Goal: Transaction & Acquisition: Book appointment/travel/reservation

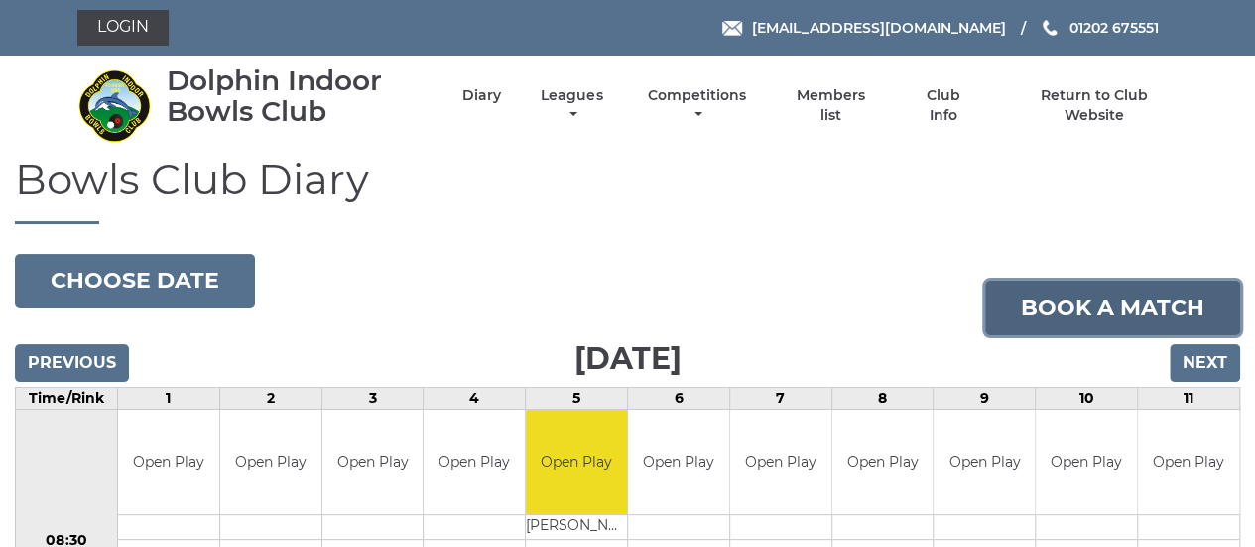
click at [1048, 307] on link "Book a match" at bounding box center [1112, 308] width 255 height 54
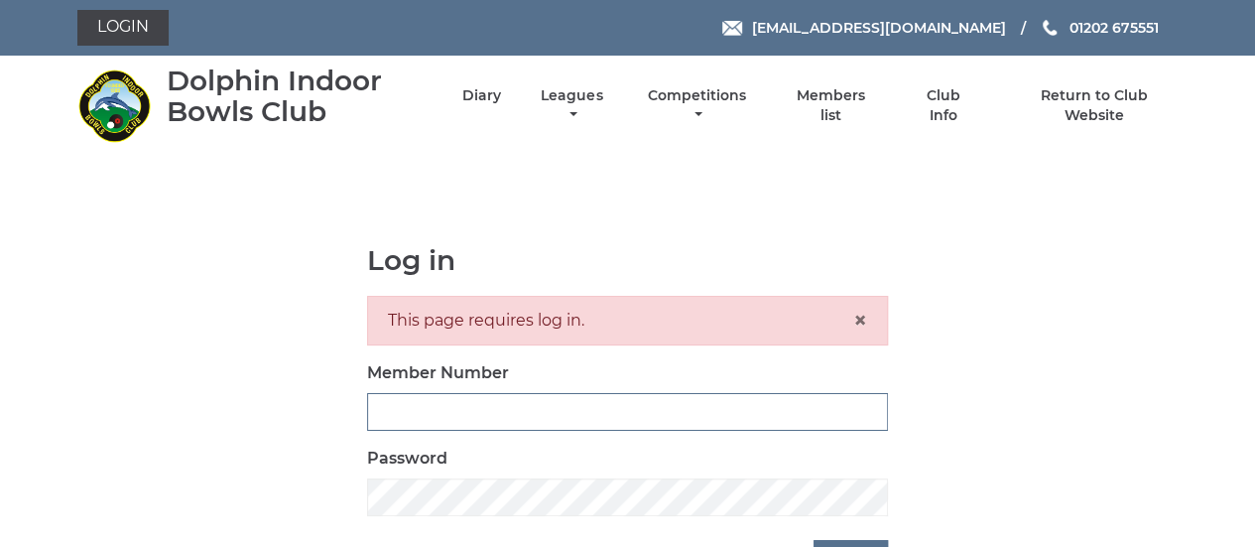
click at [484, 415] on input "Member Number" at bounding box center [627, 412] width 521 height 38
type input "2889"
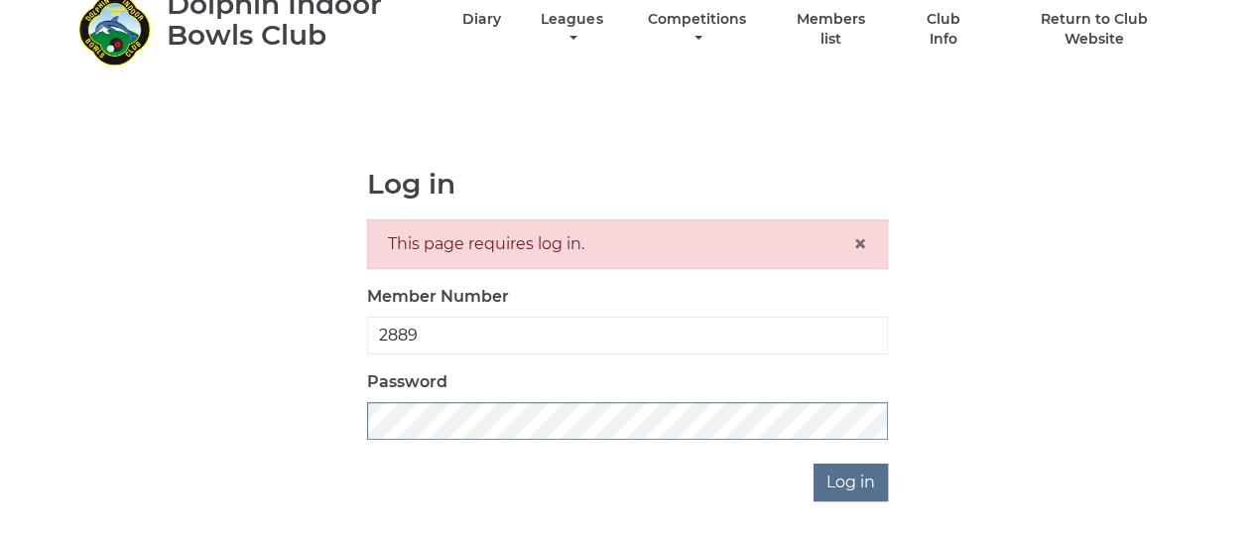
scroll to position [137, 0]
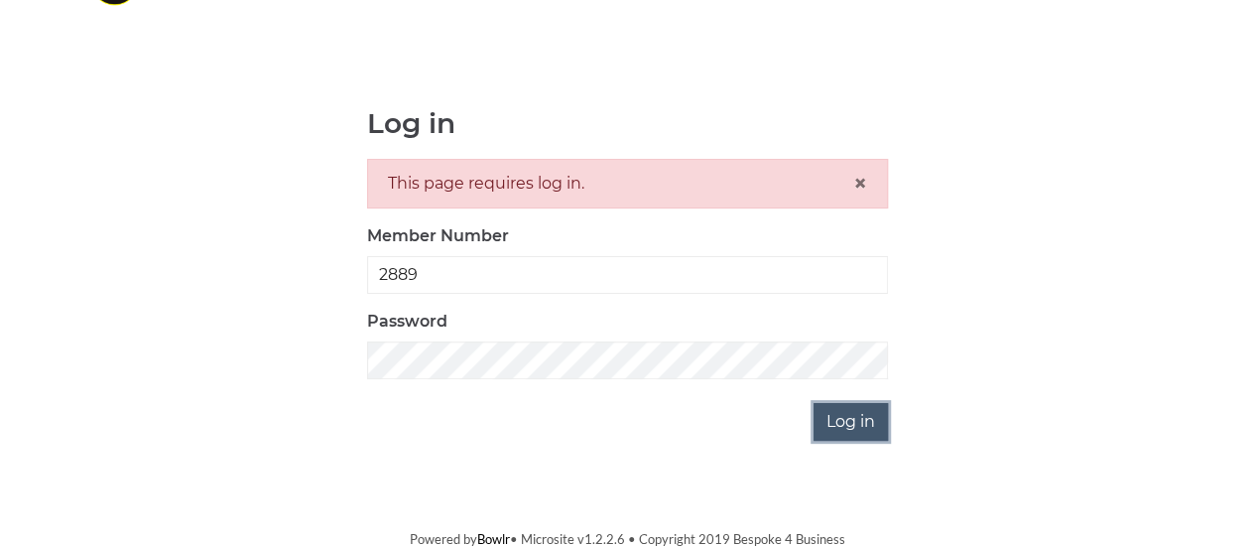
click at [842, 412] on input "Log in" at bounding box center [851, 422] width 74 height 38
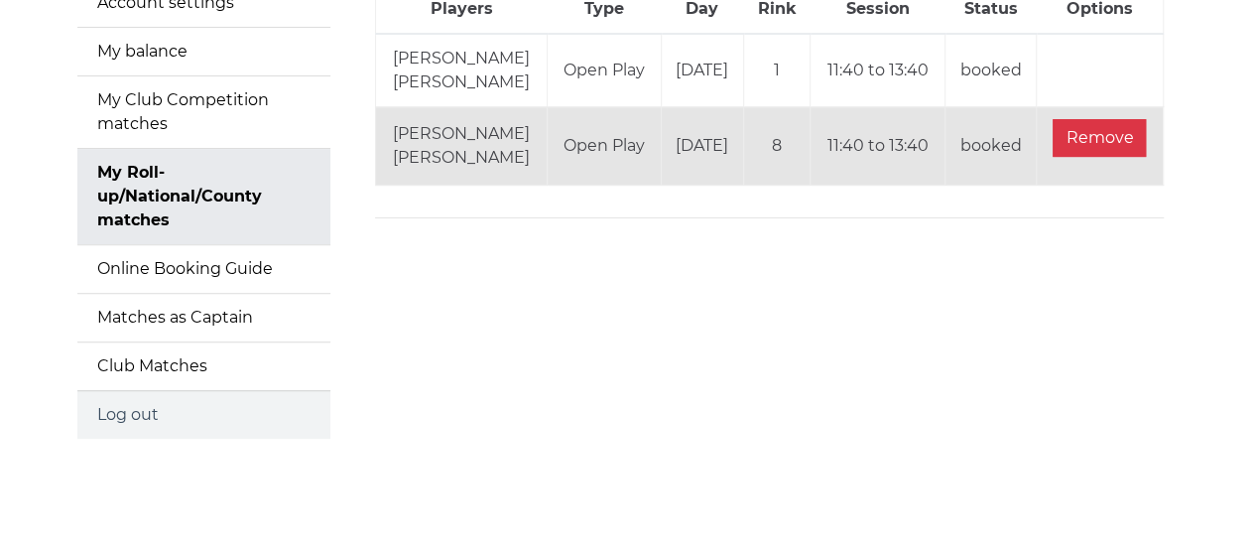
scroll to position [256, 0]
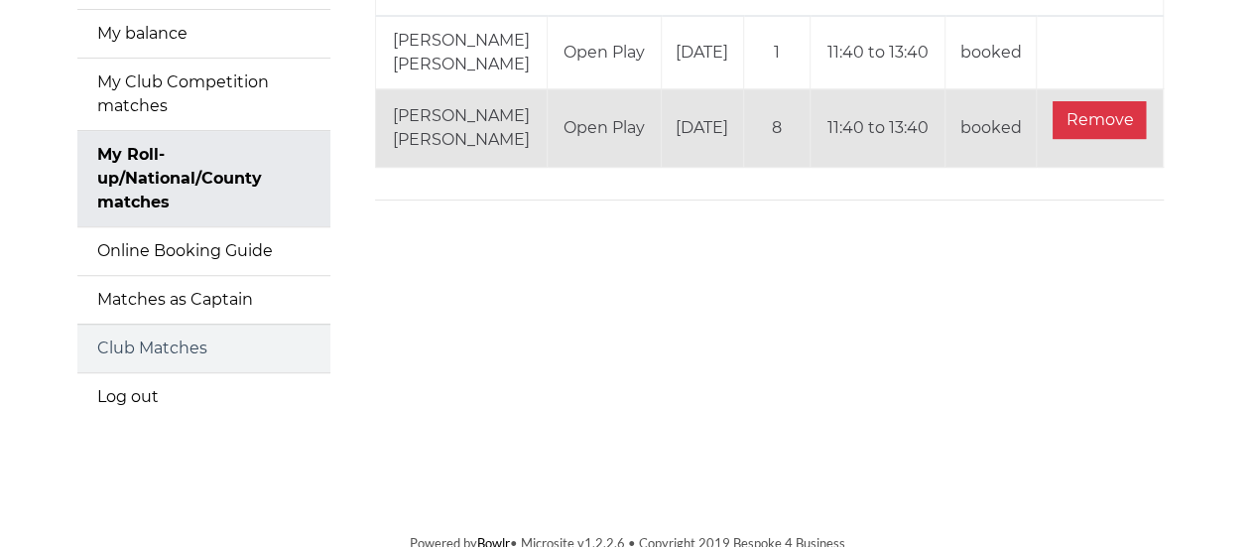
click at [163, 341] on link "Club Matches" at bounding box center [203, 348] width 253 height 48
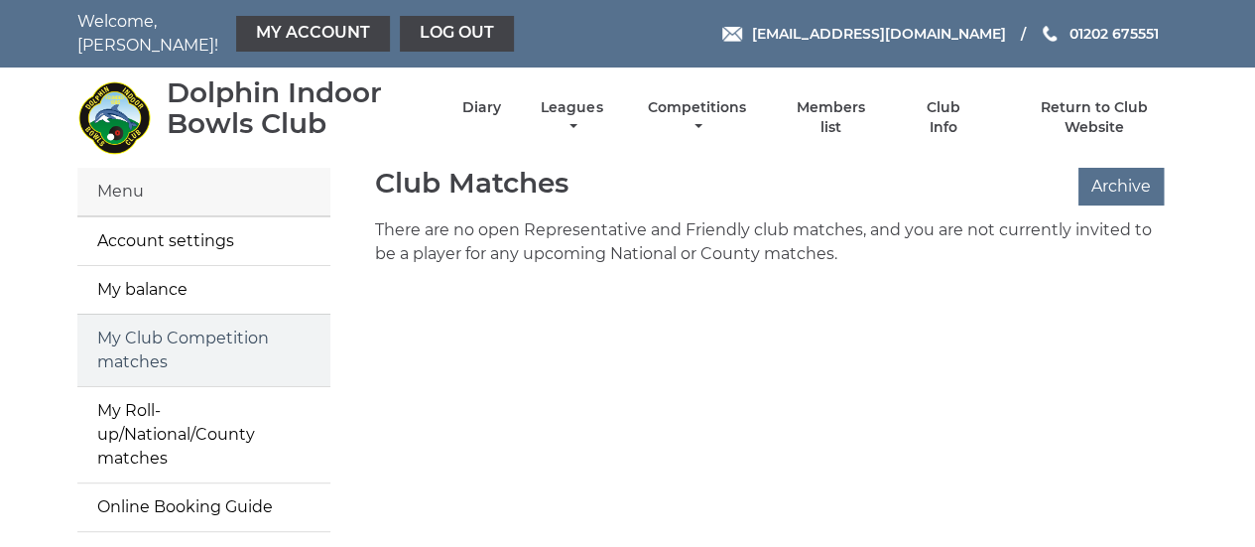
click at [173, 342] on link "My Club Competition matches" at bounding box center [203, 350] width 253 height 71
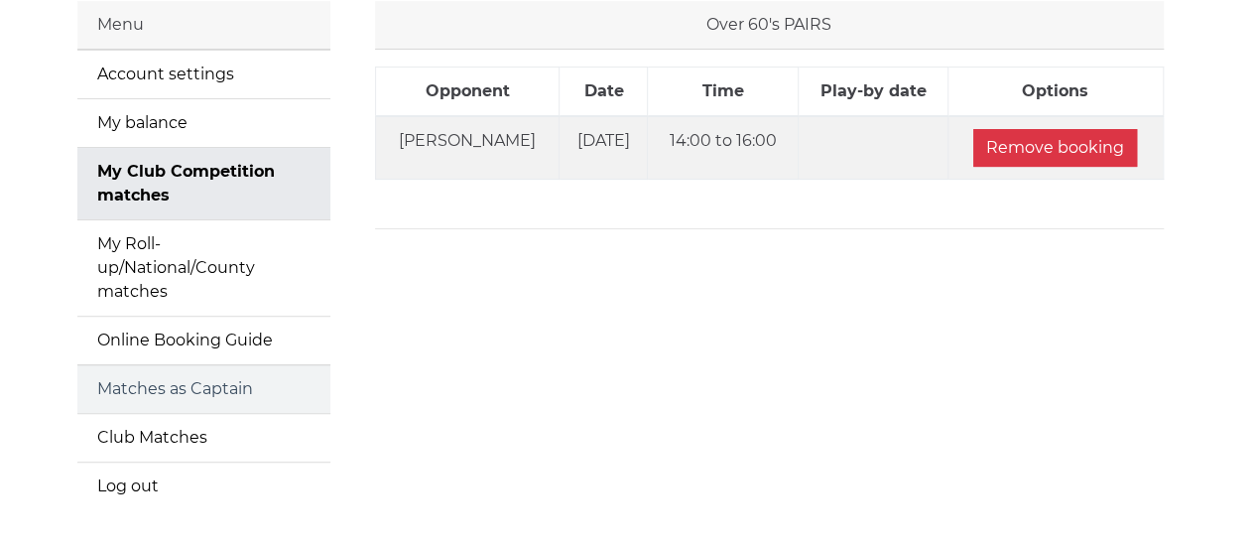
scroll to position [198, 0]
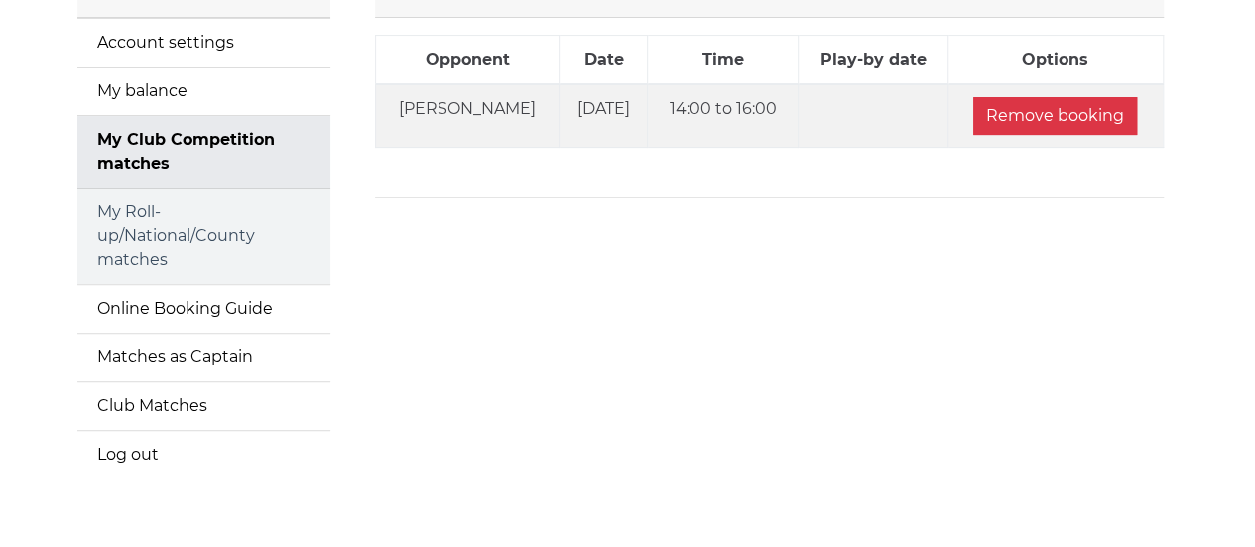
click at [189, 241] on link "My Roll-up/National/County matches" at bounding box center [203, 236] width 253 height 95
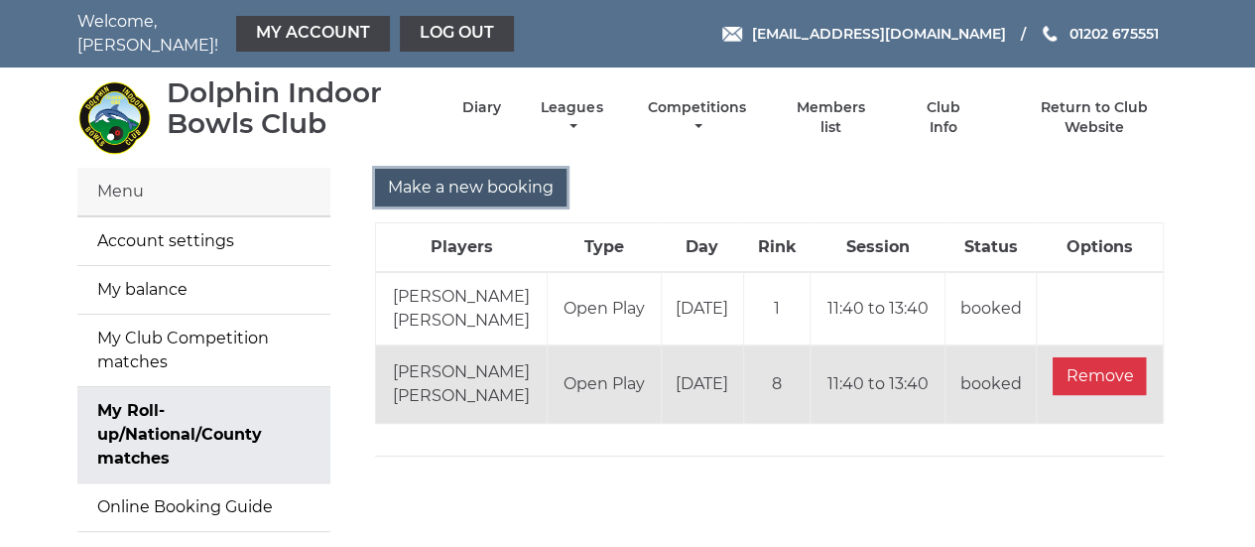
click at [437, 184] on input "Make a new booking" at bounding box center [471, 188] width 192 height 38
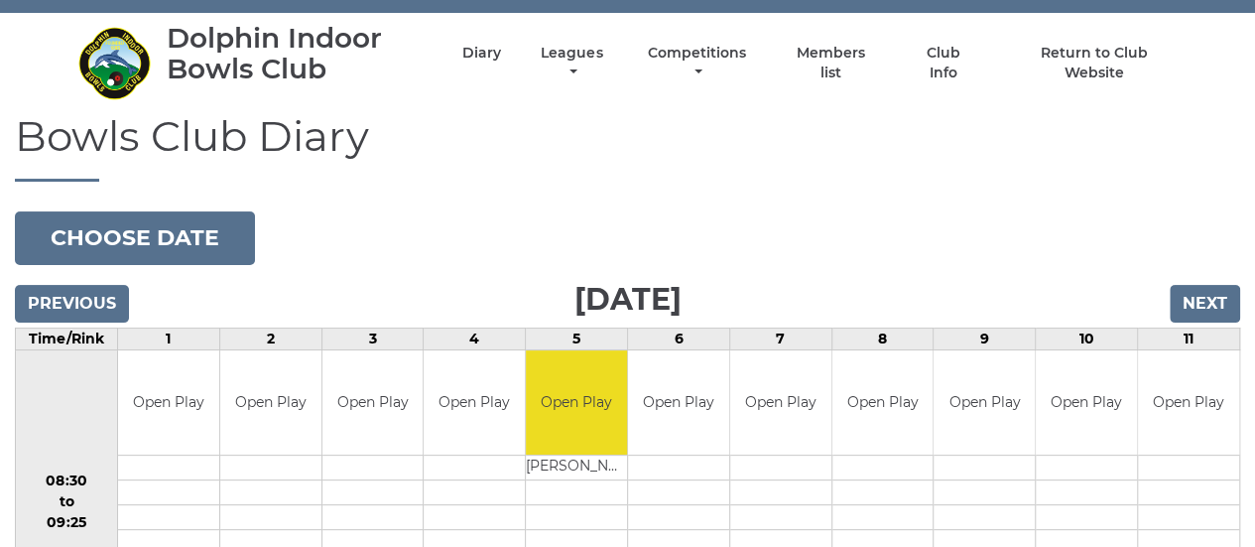
scroll to position [99, 0]
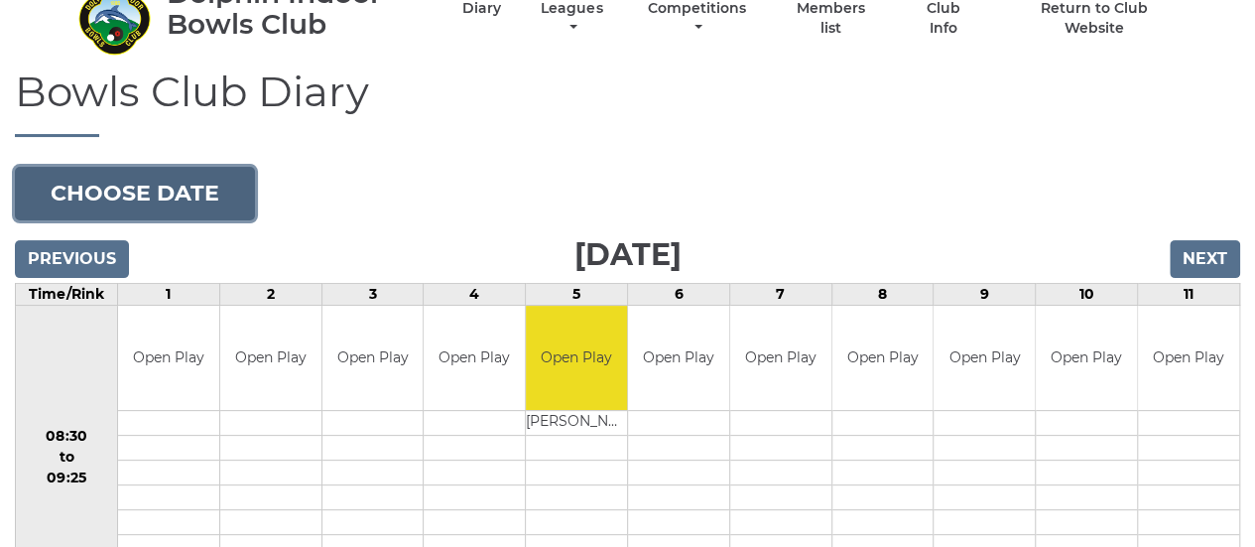
click at [96, 188] on button "Choose date" at bounding box center [135, 194] width 240 height 54
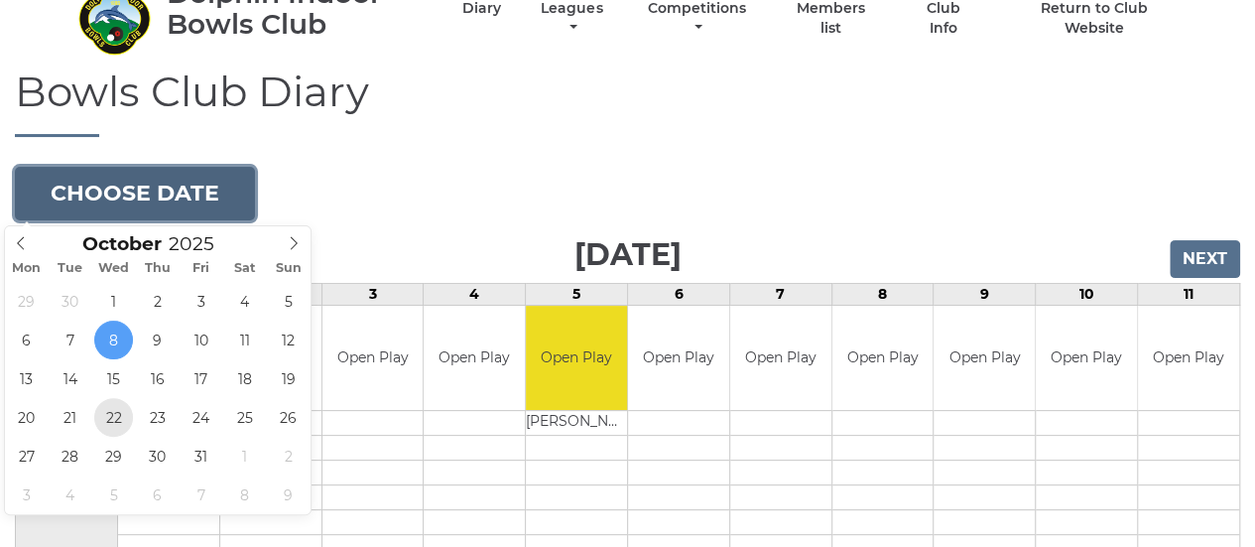
type input "2025-10-22"
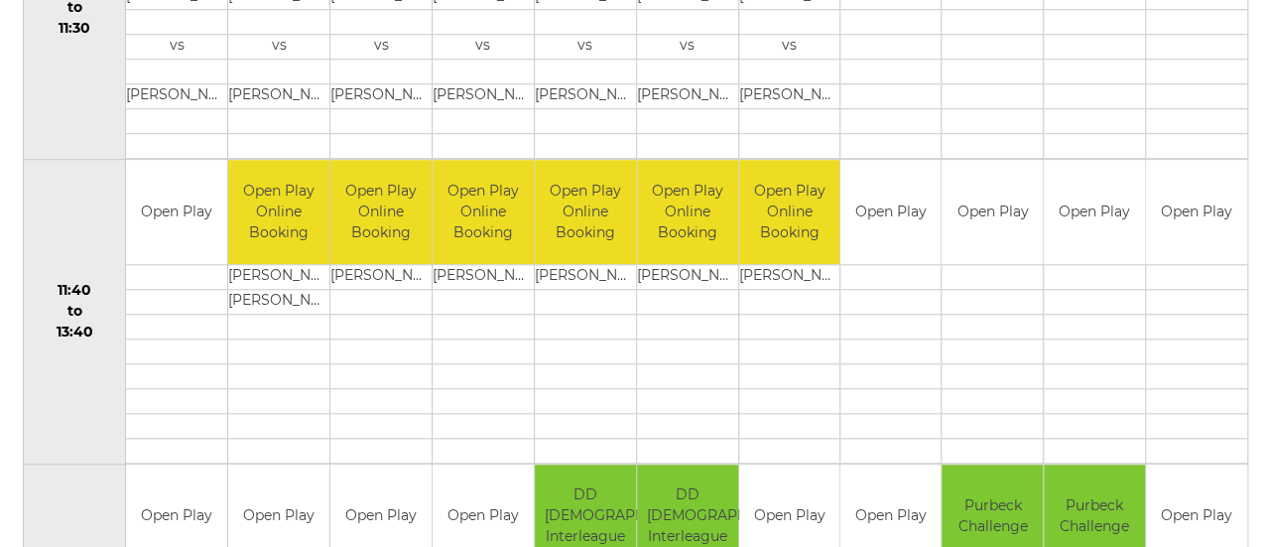
scroll to position [893, 0]
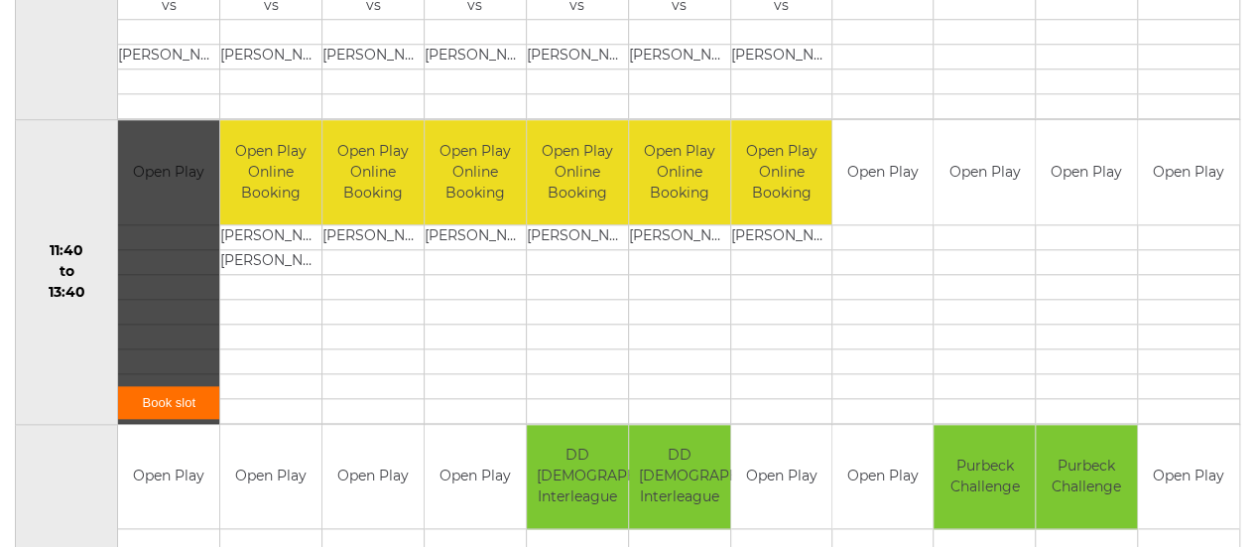
click at [158, 397] on link "Book slot" at bounding box center [168, 402] width 101 height 33
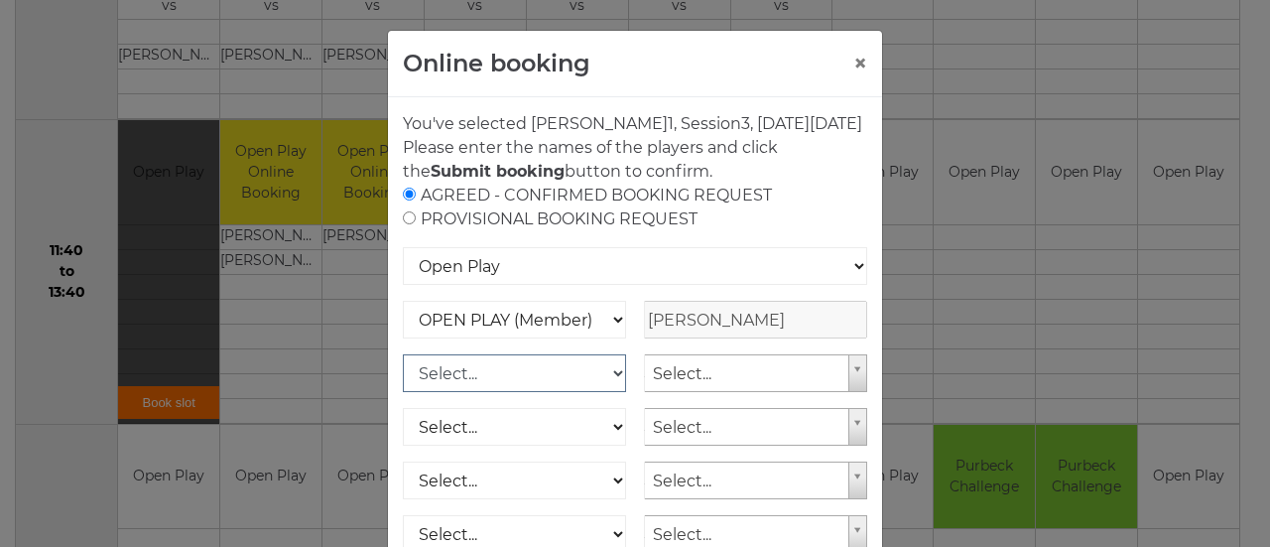
click at [613, 391] on select "Select... OPEN PLAY (Member) OPEN PLAY (Visitor) SPOONS (Member) SPOONS (Visito…" at bounding box center [514, 373] width 223 height 38
select select "1_12"
click at [403, 377] on select "Select... OPEN PLAY (Member) OPEN PLAY (Visitor) SPOONS (Member) SPOONS (Visito…" at bounding box center [514, 373] width 223 height 38
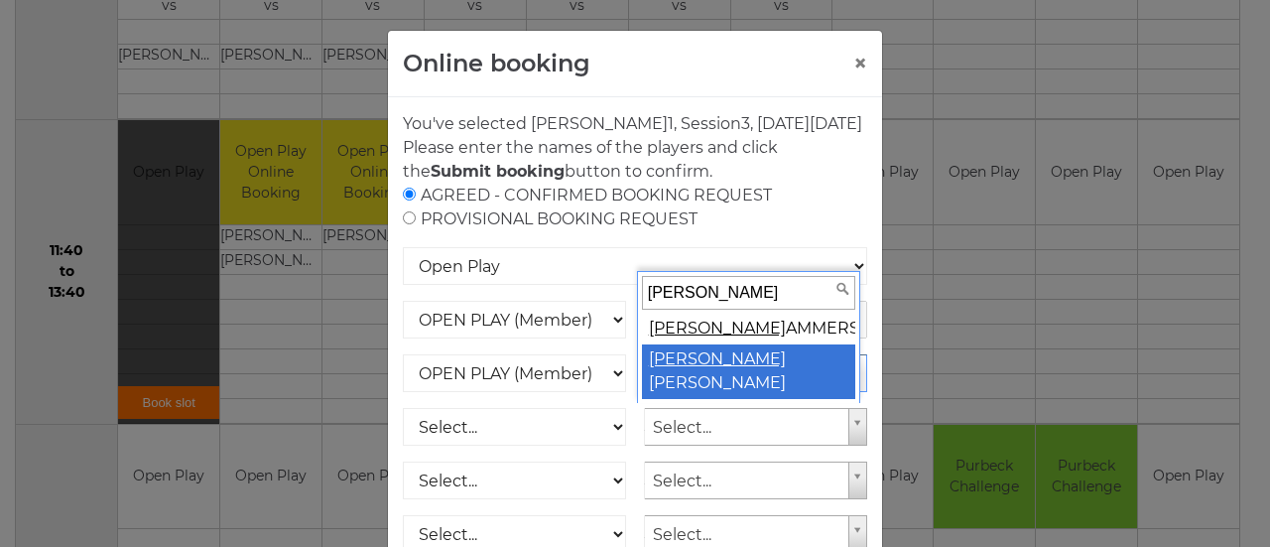
type input "peter h"
select select "776"
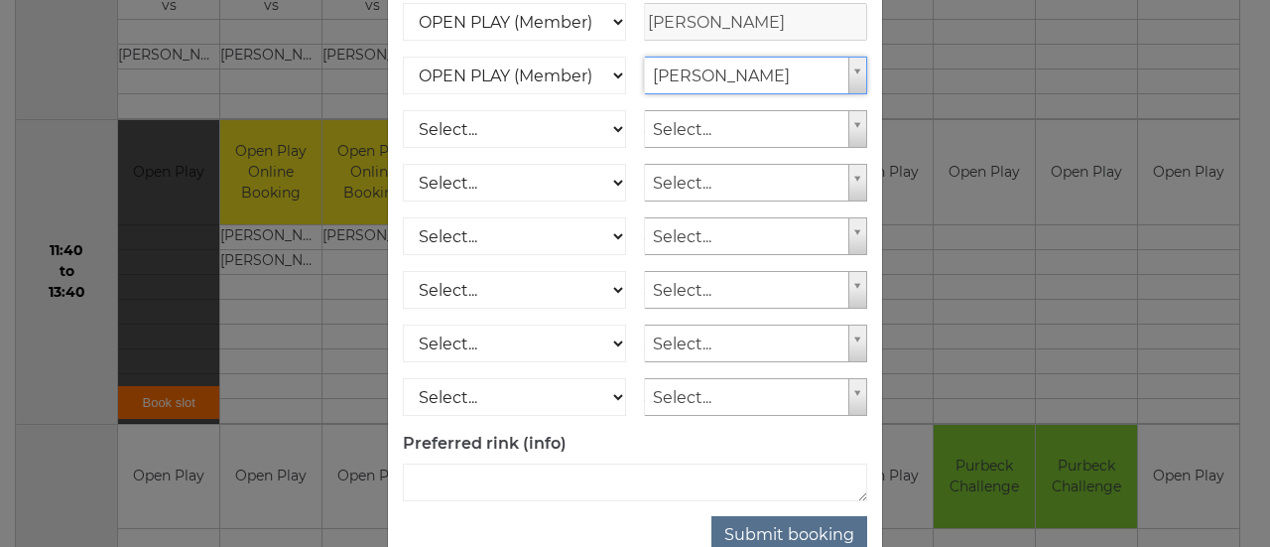
scroll to position [372, 0]
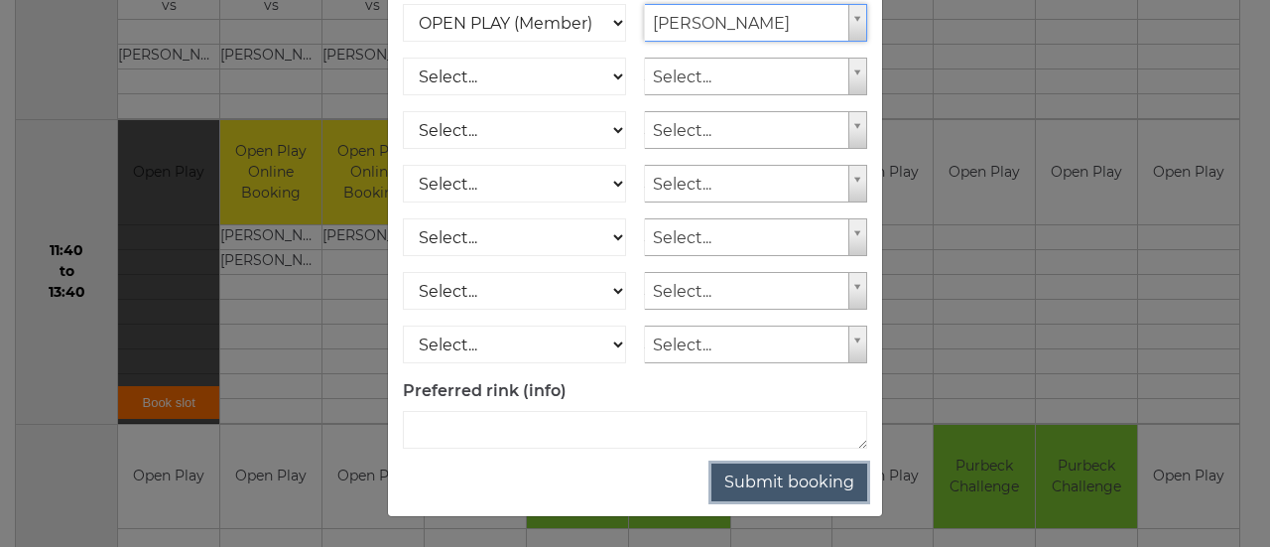
click at [786, 477] on button "Submit booking" at bounding box center [790, 482] width 156 height 38
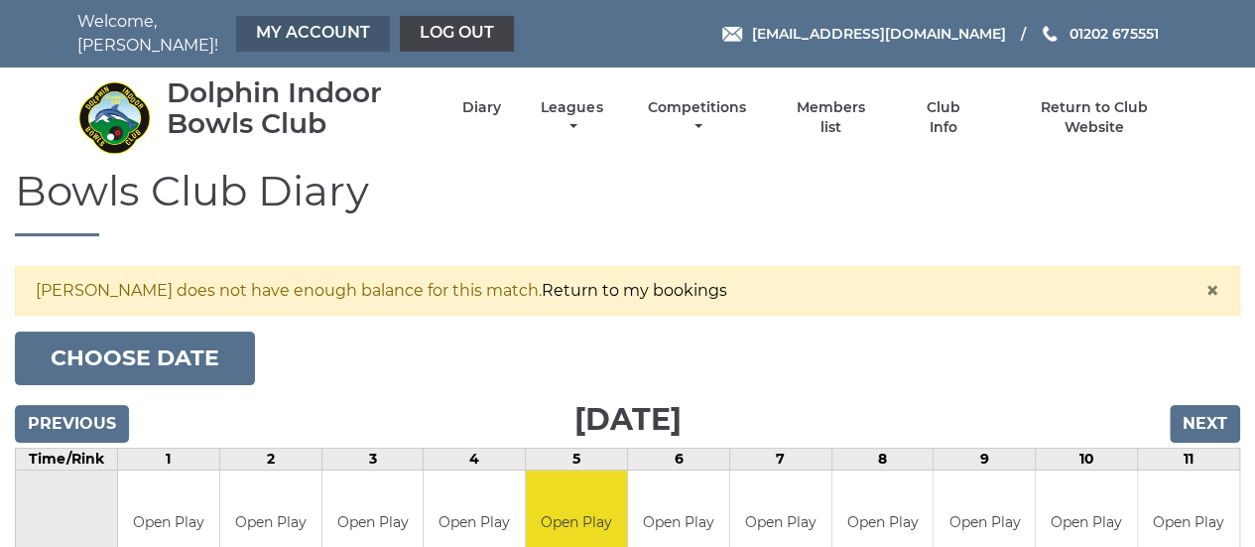
click at [325, 29] on link "My Account" at bounding box center [313, 34] width 154 height 36
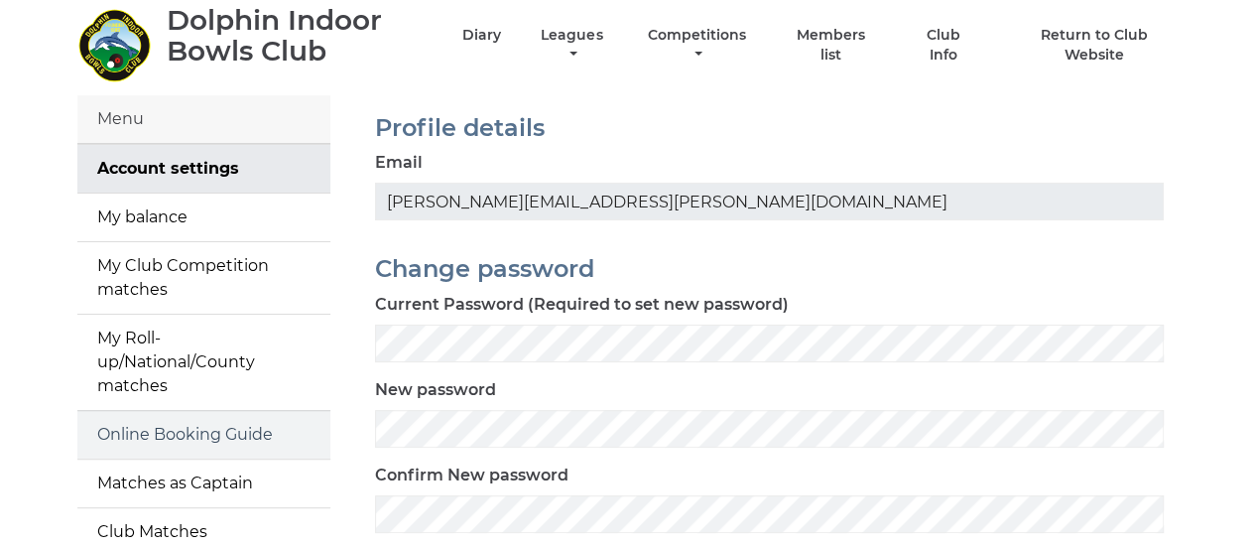
scroll to position [99, 0]
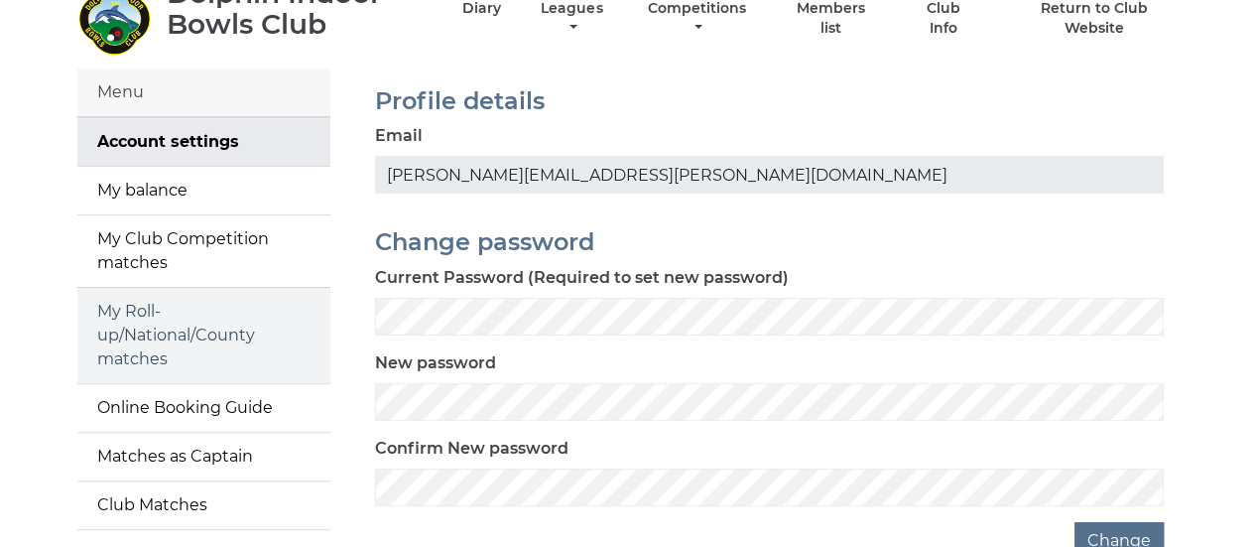
click at [154, 330] on link "My Roll-up/National/County matches" at bounding box center [203, 335] width 253 height 95
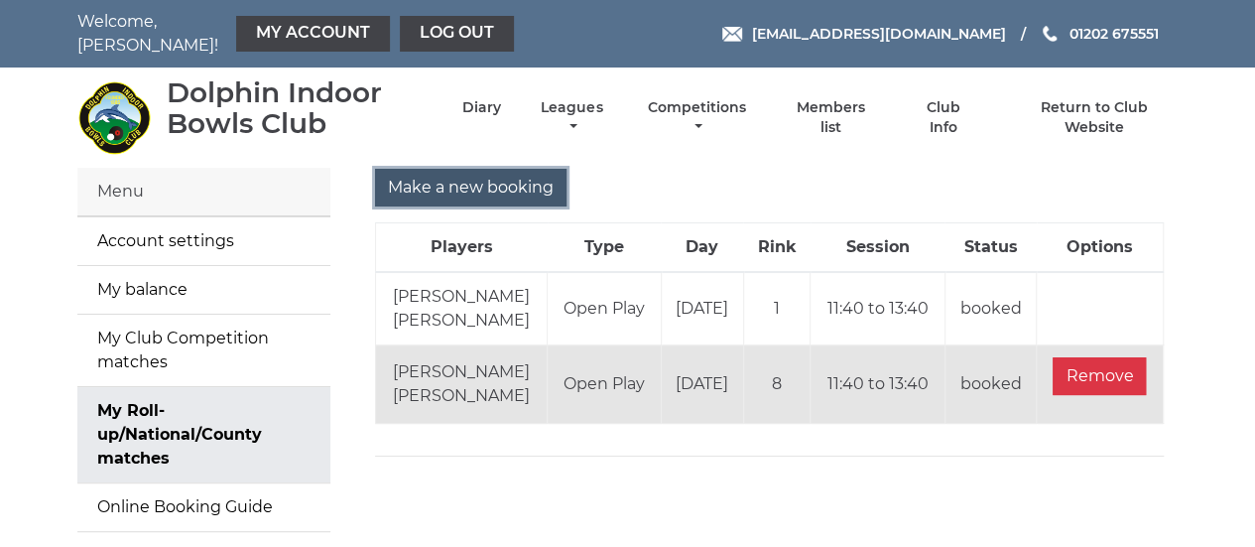
click at [460, 189] on input "Make a new booking" at bounding box center [471, 188] width 192 height 38
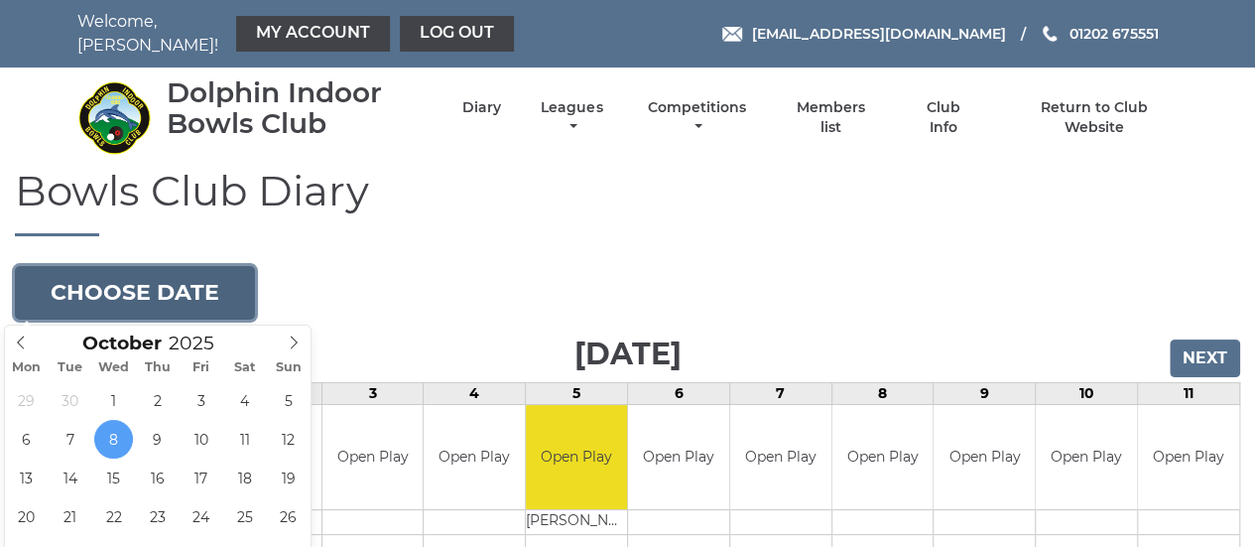
click at [165, 281] on button "Choose date" at bounding box center [135, 293] width 240 height 54
type input "[DATE]"
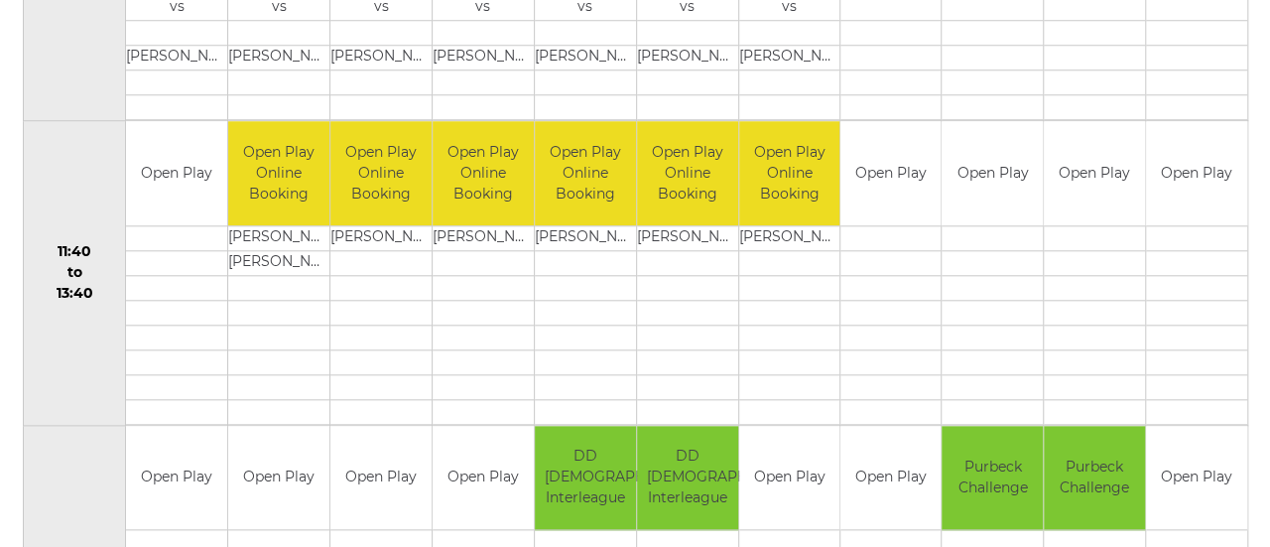
scroll to position [893, 0]
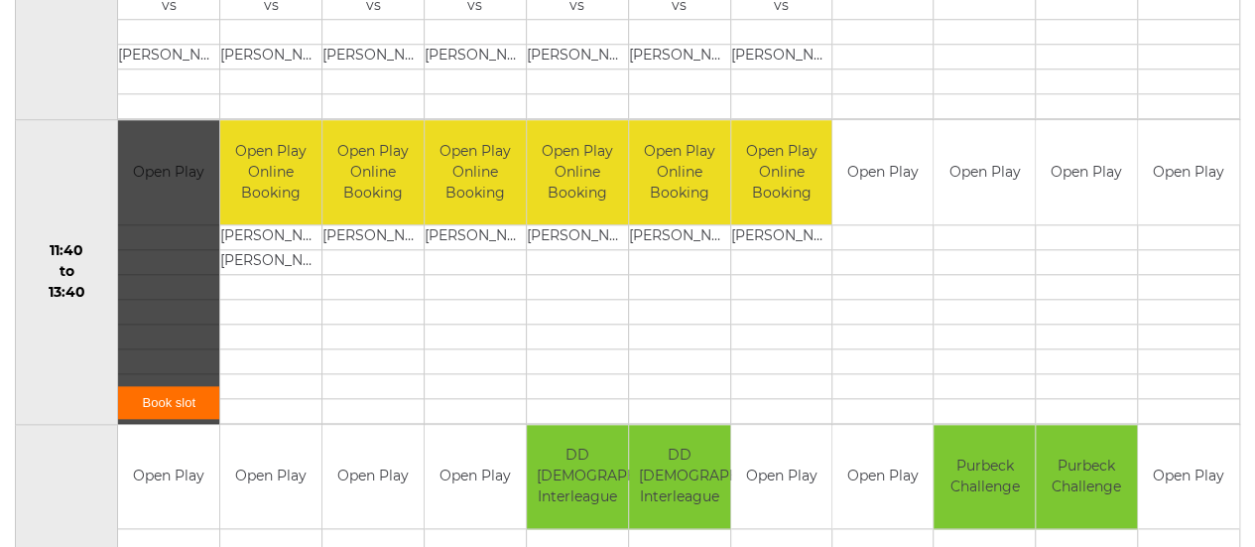
click at [173, 395] on link "Book slot" at bounding box center [168, 402] width 101 height 33
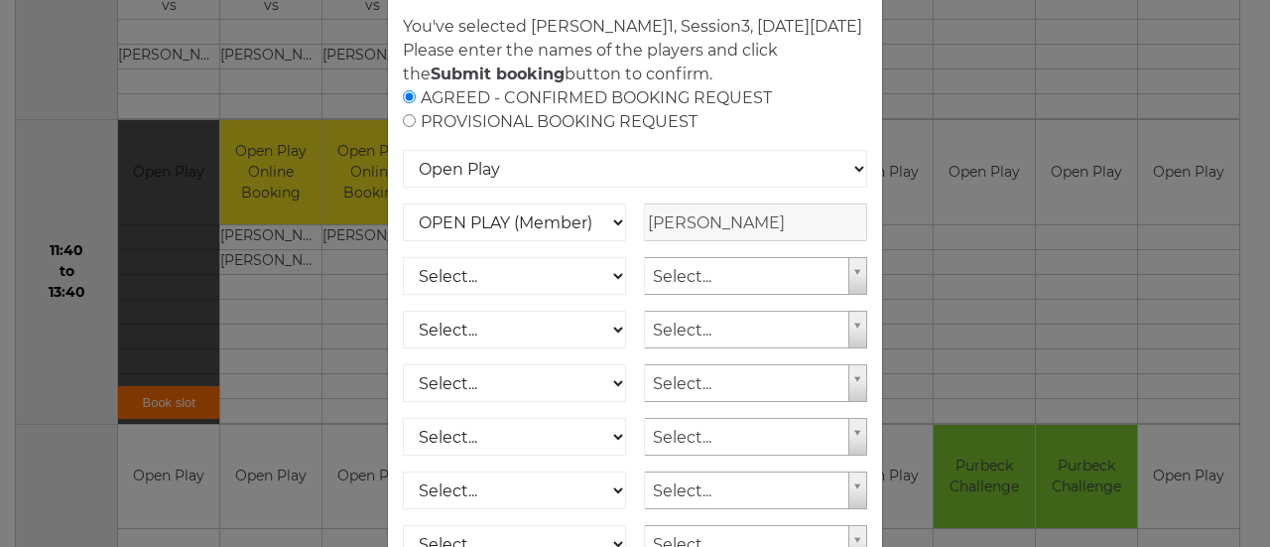
scroll to position [372, 0]
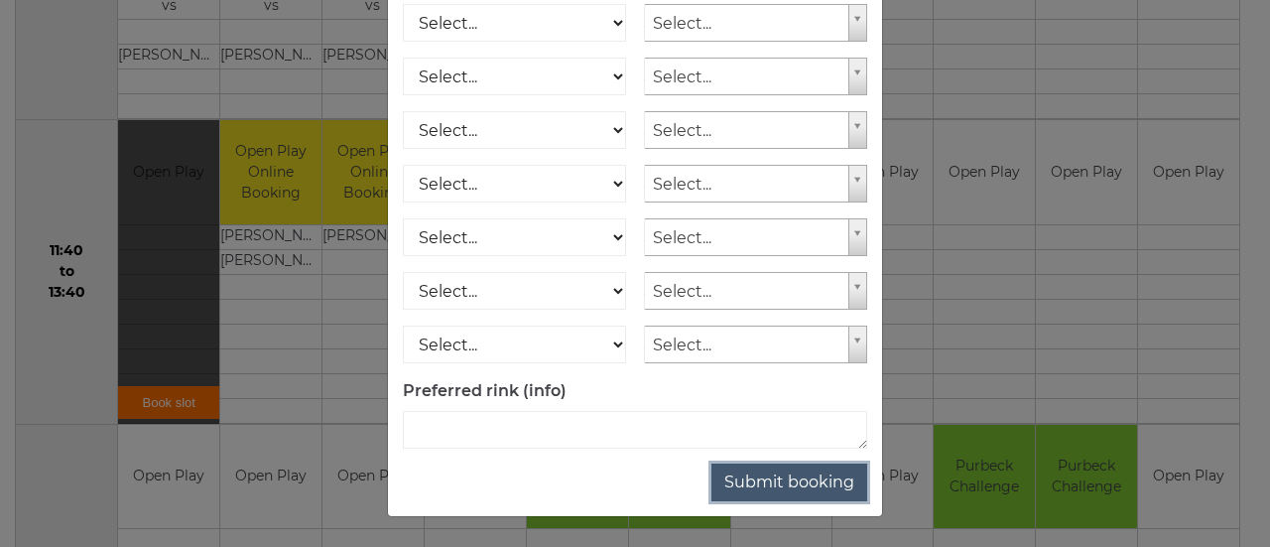
click at [752, 473] on button "Submit booking" at bounding box center [790, 482] width 156 height 38
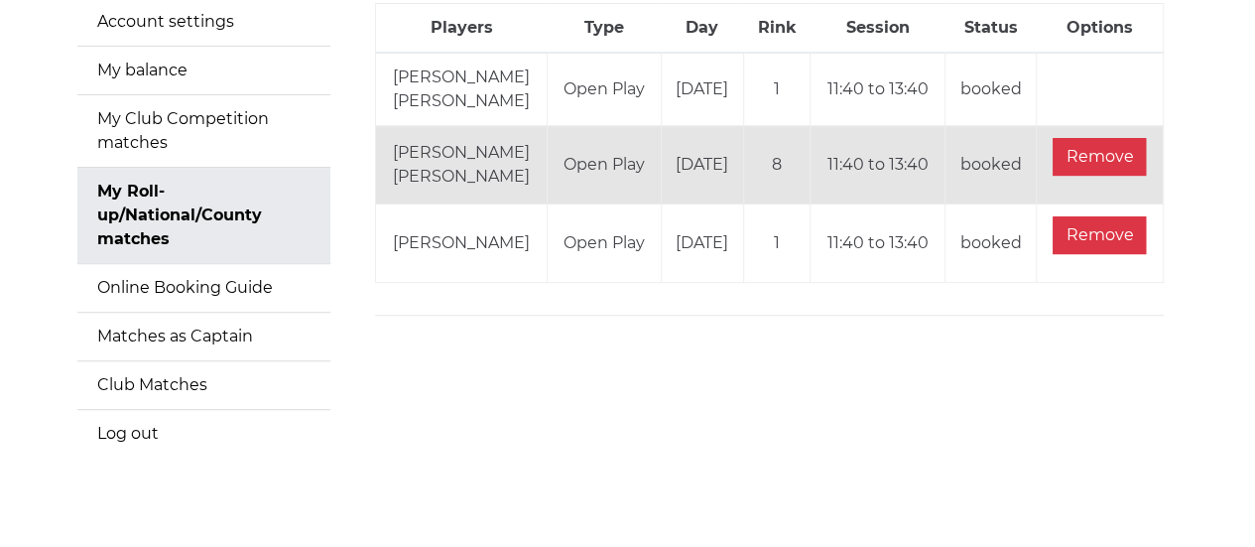
scroll to position [256, 0]
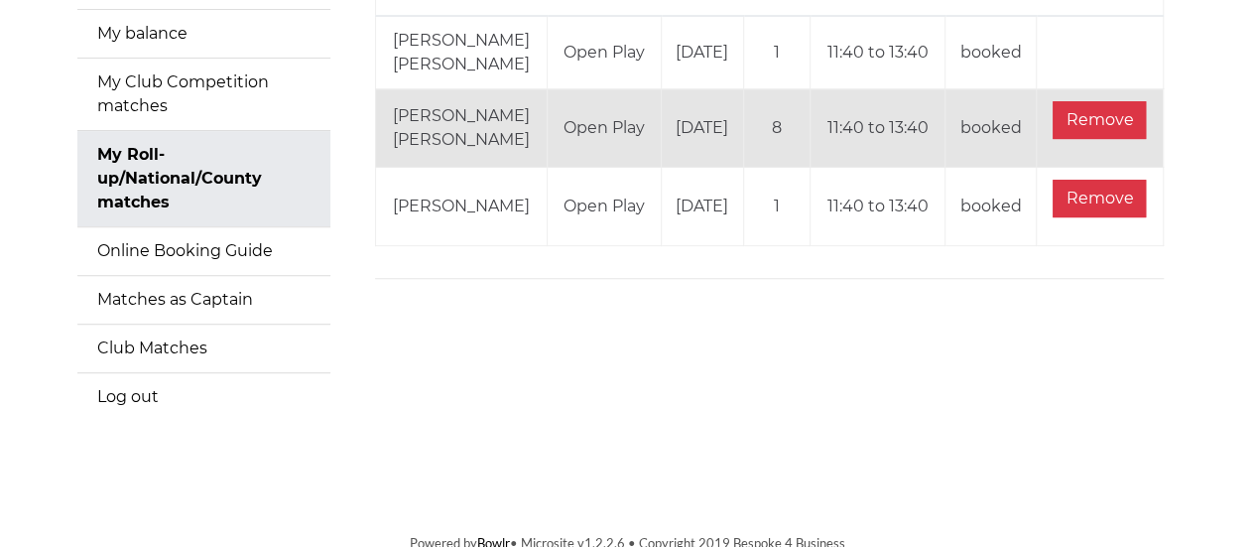
click at [504, 409] on div "Make a new booking Players Type Day Rink Session Status Options [PERSON_NAME] […" at bounding box center [769, 178] width 848 height 533
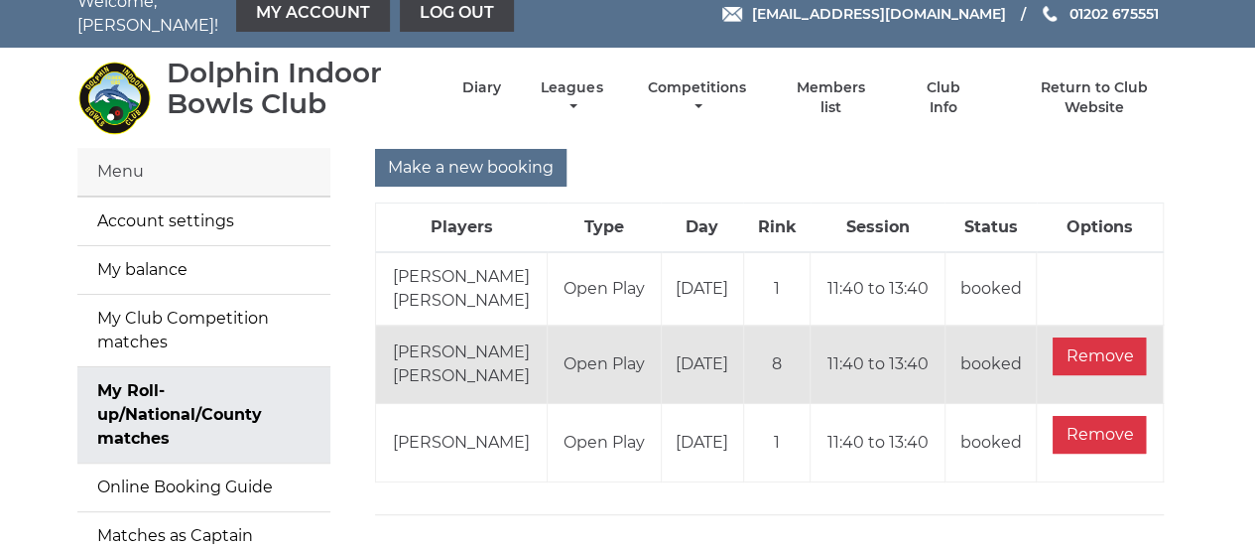
scroll to position [0, 0]
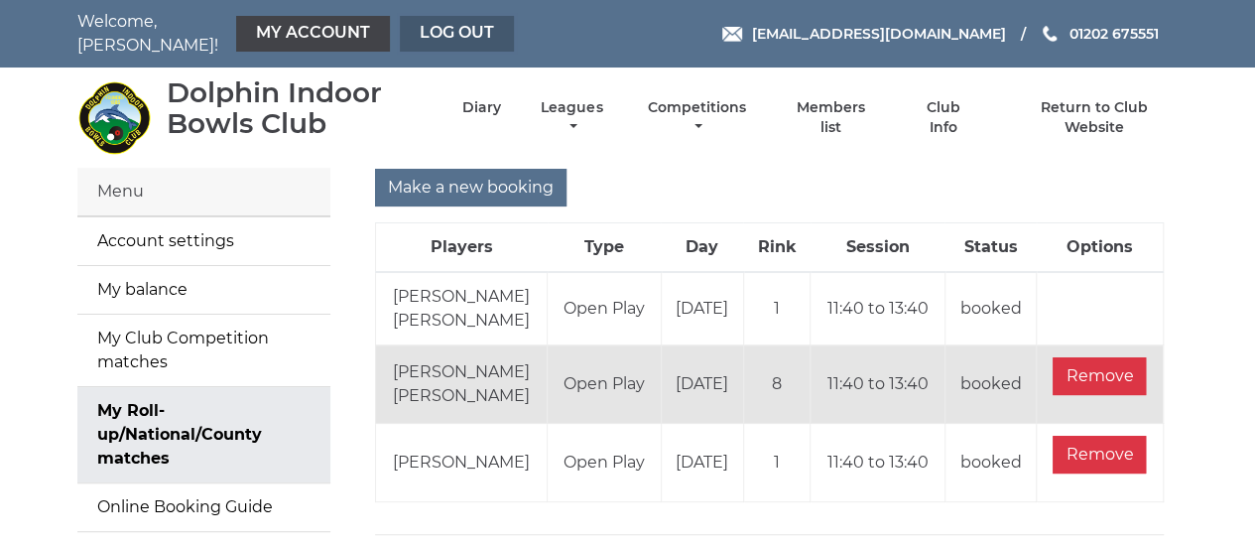
click at [435, 32] on link "Log out" at bounding box center [457, 34] width 114 height 36
